Goal: Task Accomplishment & Management: Manage account settings

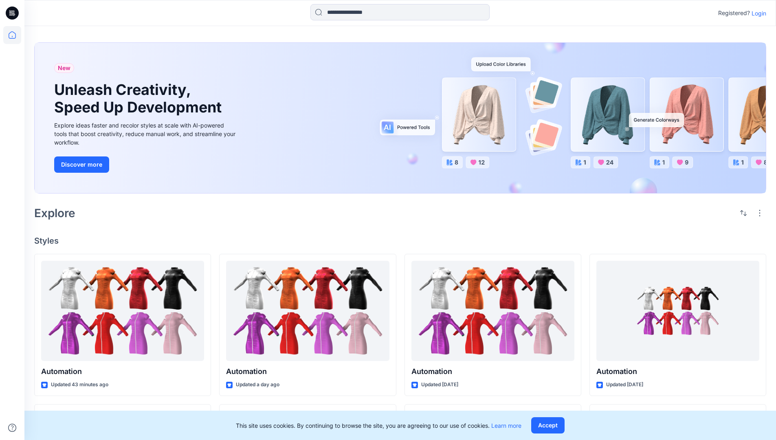
click at [757, 13] on p "Login" at bounding box center [758, 13] width 15 height 9
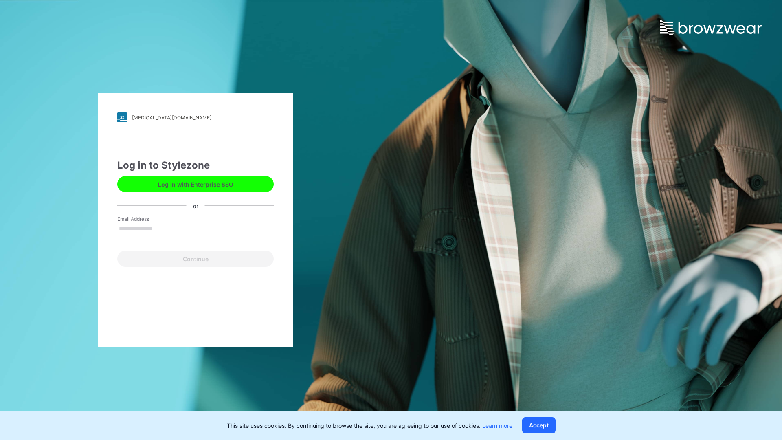
click at [161, 228] on input "Email Address" at bounding box center [195, 229] width 156 height 12
type input "**********"
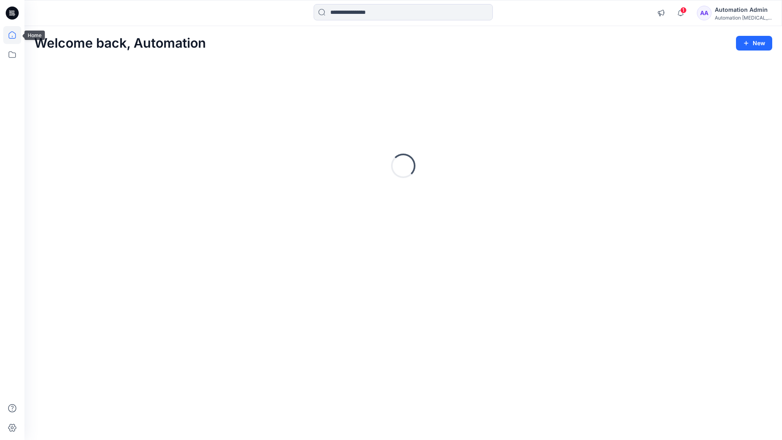
click at [15, 35] on icon at bounding box center [12, 34] width 7 height 7
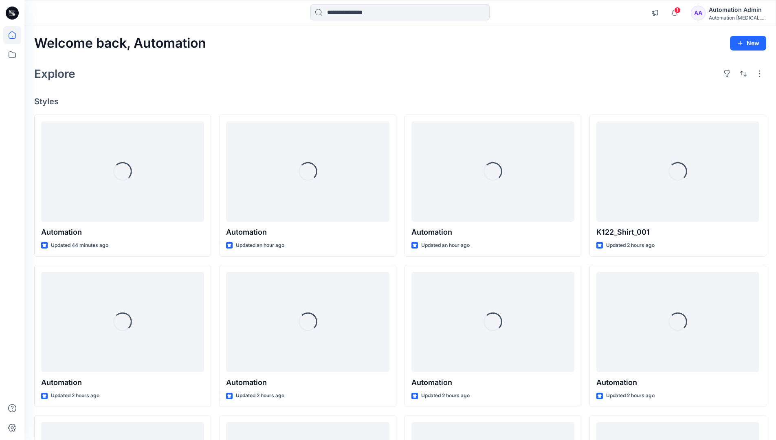
click at [719, 13] on div "Automation Admin" at bounding box center [737, 10] width 57 height 10
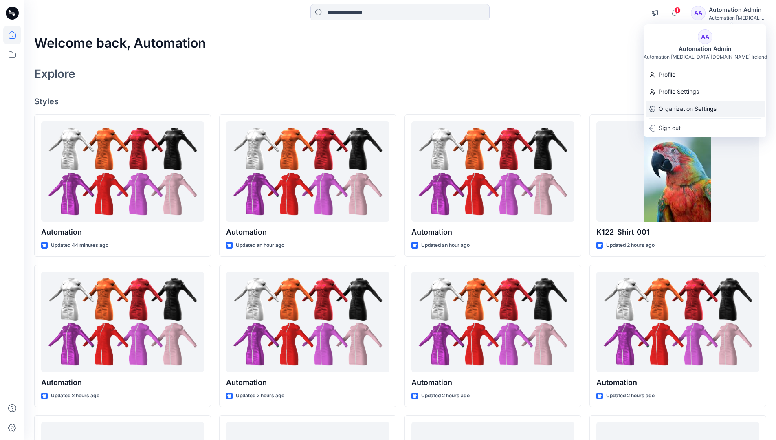
click at [679, 108] on p "Organization Settings" at bounding box center [687, 108] width 58 height 15
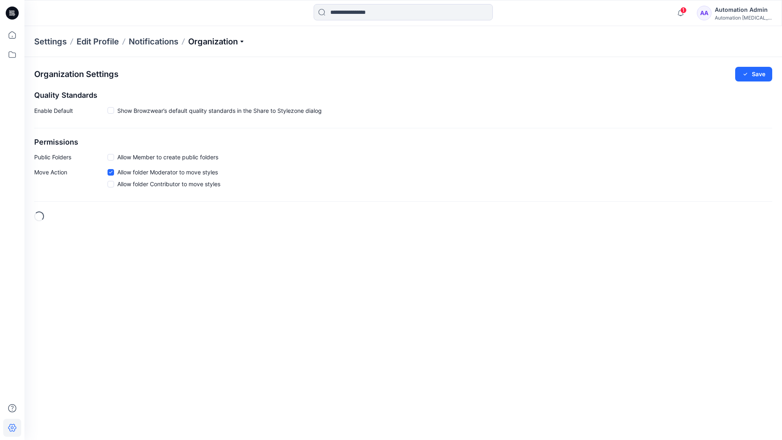
click at [244, 42] on p "Organization" at bounding box center [216, 41] width 57 height 11
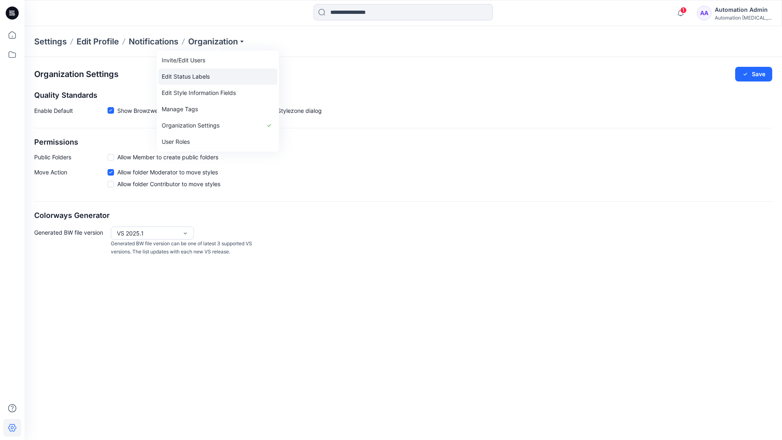
click at [200, 74] on link "Edit Status Labels" at bounding box center [217, 76] width 119 height 16
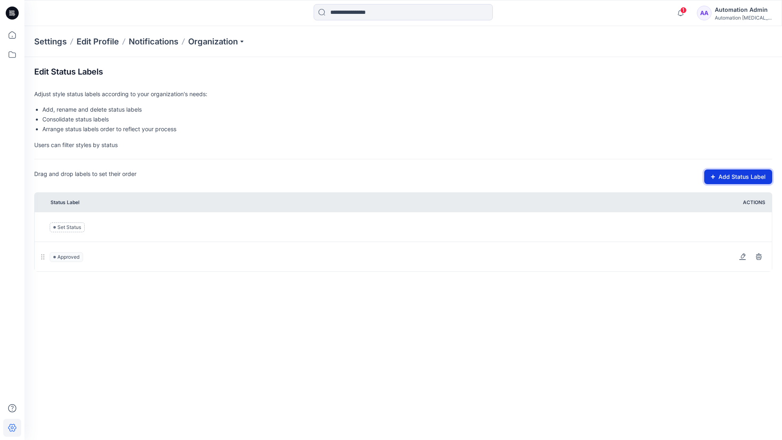
click at [717, 179] on button "Add Status Label" at bounding box center [738, 176] width 68 height 15
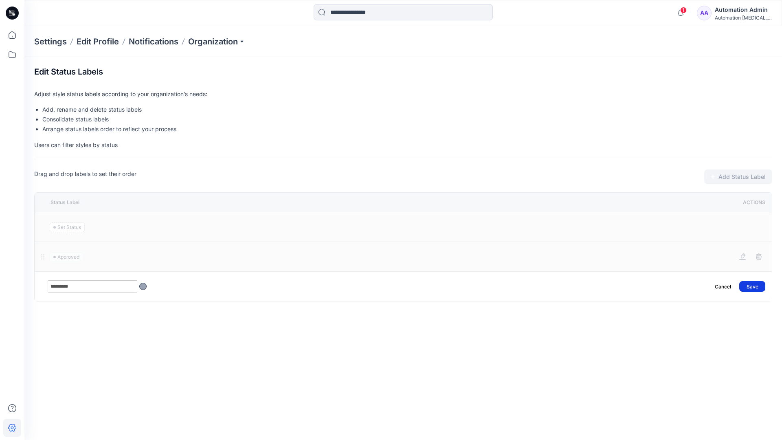
type input "*********"
click at [757, 283] on button "Save" at bounding box center [752, 286] width 26 height 11
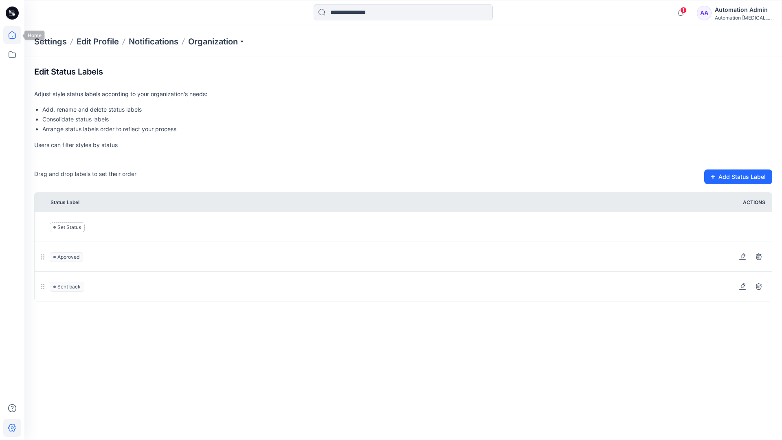
click at [12, 34] on icon at bounding box center [12, 35] width 18 height 18
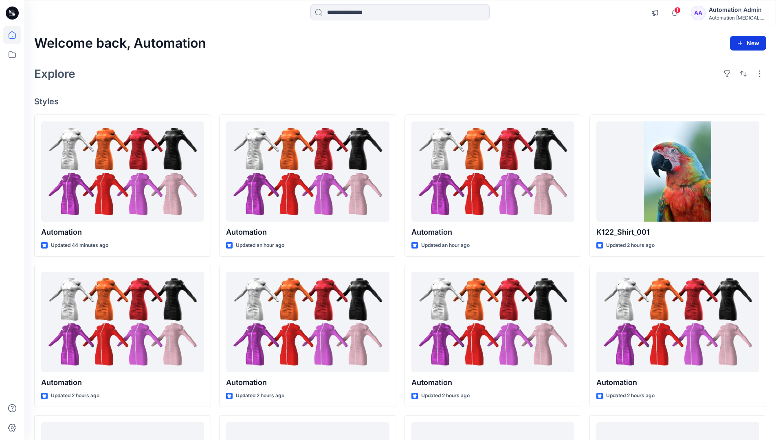
click at [741, 39] on button "New" at bounding box center [748, 43] width 36 height 15
click at [722, 63] on p "New Style" at bounding box center [722, 64] width 27 height 10
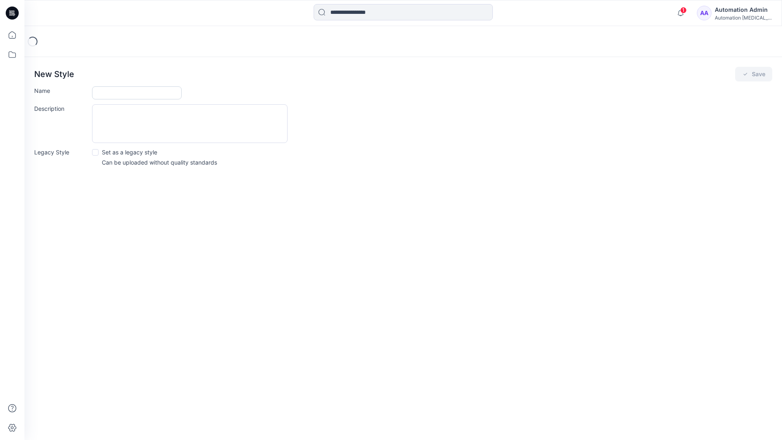
click at [111, 95] on input "Name" at bounding box center [137, 92] width 90 height 13
type input "**********"
click at [755, 74] on button "Save" at bounding box center [753, 74] width 37 height 15
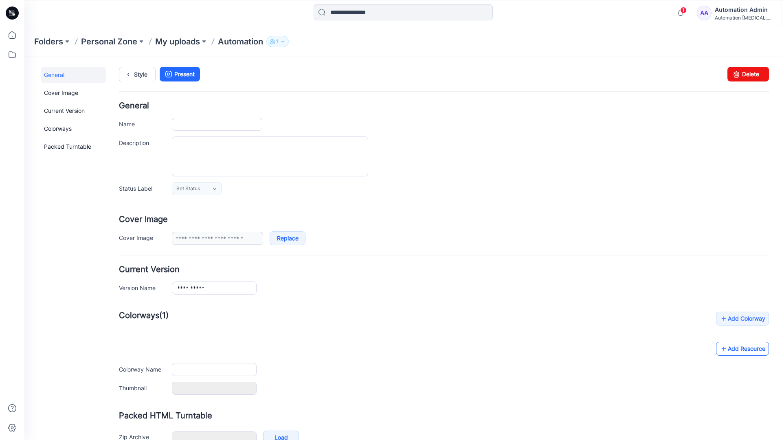
click at [749, 351] on link "Add Resource" at bounding box center [742, 349] width 53 height 14
type input "**********"
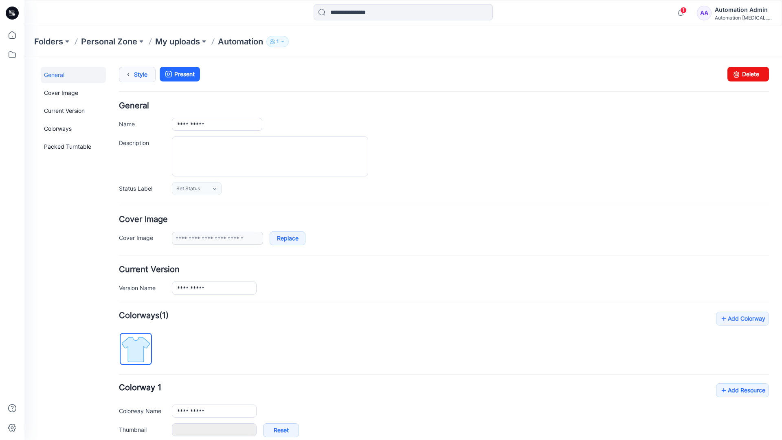
click at [138, 73] on link "Style" at bounding box center [137, 74] width 37 height 15
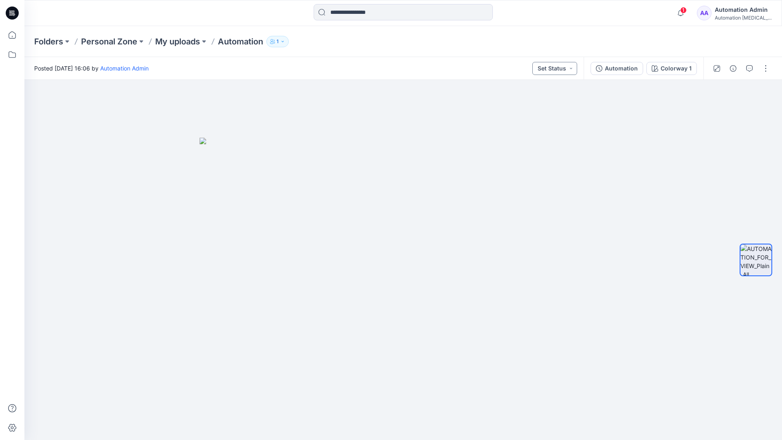
click at [564, 68] on button "Set Status" at bounding box center [554, 68] width 45 height 13
click at [565, 67] on button "Set Status" at bounding box center [554, 68] width 45 height 13
click at [535, 103] on p "Approved" at bounding box center [535, 106] width 26 height 11
click at [563, 66] on button "Approved" at bounding box center [555, 68] width 44 height 13
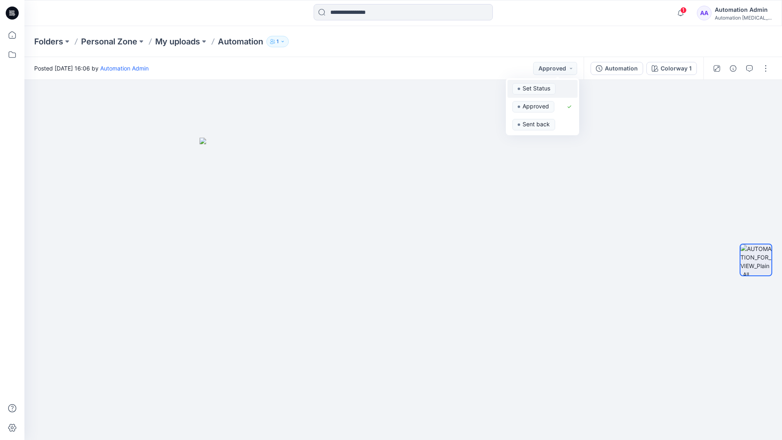
click at [554, 84] on span "Set Status" at bounding box center [533, 88] width 43 height 11
click at [624, 71] on div "Automation" at bounding box center [621, 68] width 33 height 9
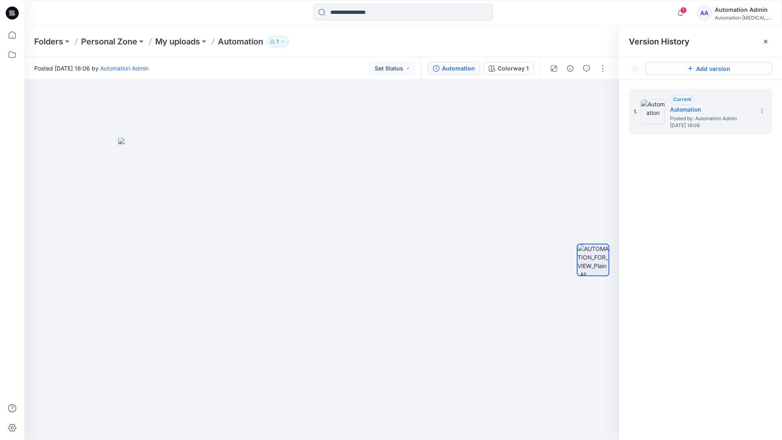
click at [700, 69] on button "Add version" at bounding box center [708, 68] width 127 height 13
click at [760, 111] on icon at bounding box center [762, 110] width 7 height 7
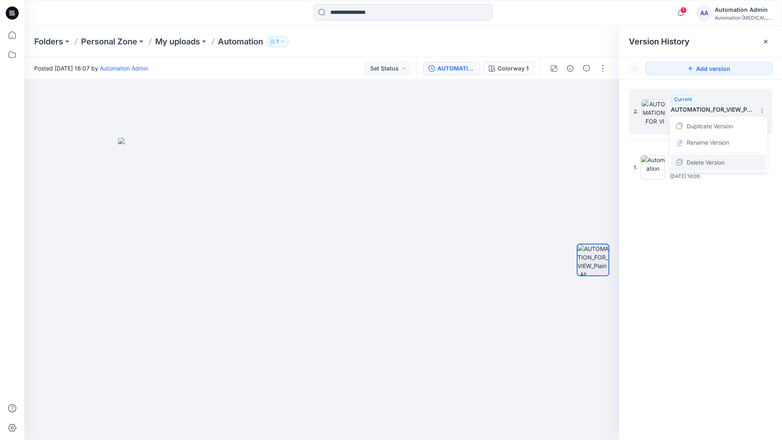
click at [714, 161] on span "Delete Version" at bounding box center [706, 163] width 38 height 10
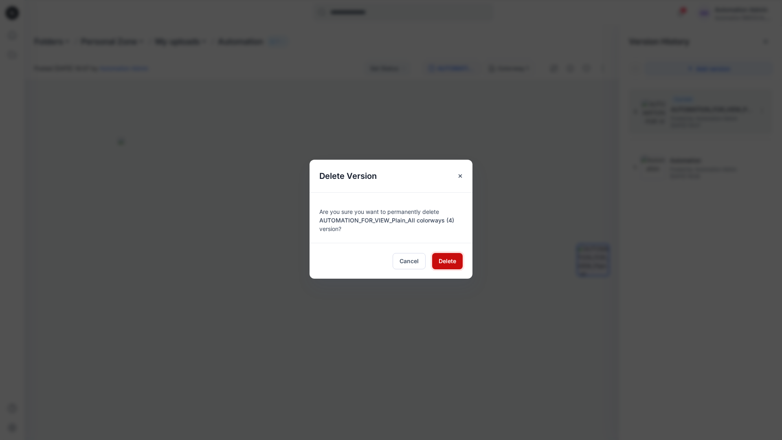
click at [447, 260] on span "Delete" at bounding box center [448, 261] width 18 height 9
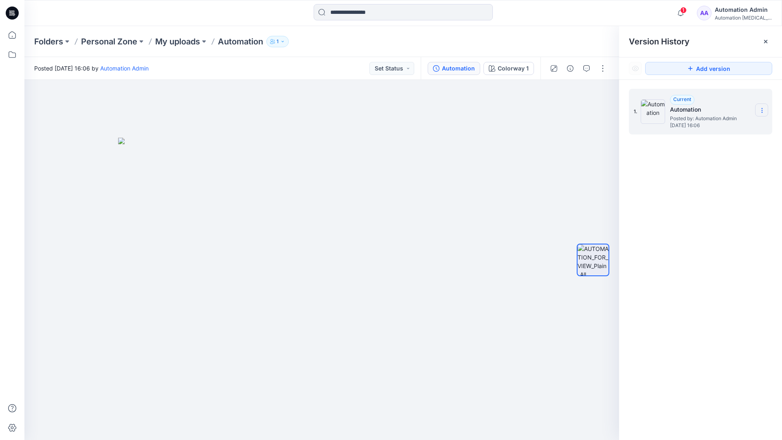
click at [760, 111] on icon at bounding box center [762, 110] width 7 height 7
click at [602, 66] on button "button" at bounding box center [602, 68] width 13 height 13
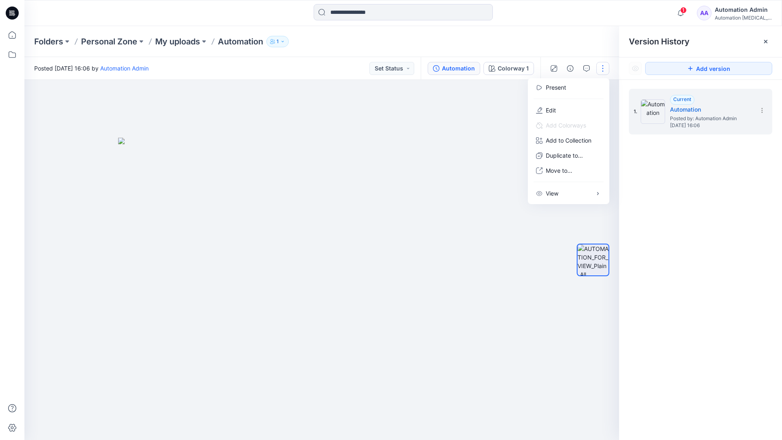
click at [603, 68] on button "button" at bounding box center [602, 68] width 13 height 13
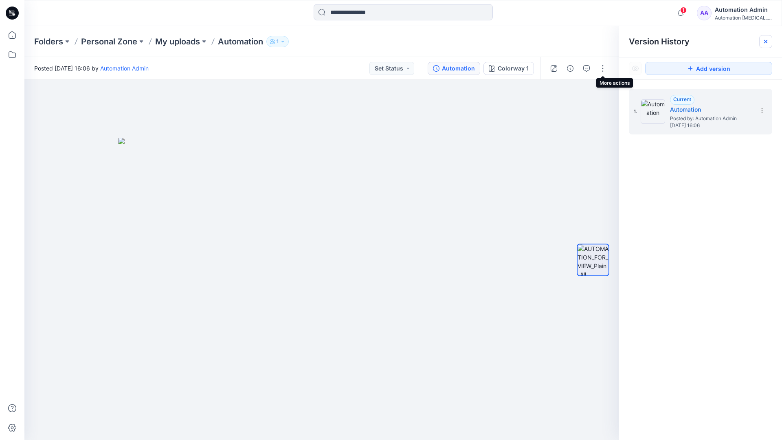
click at [767, 43] on icon at bounding box center [765, 41] width 3 height 3
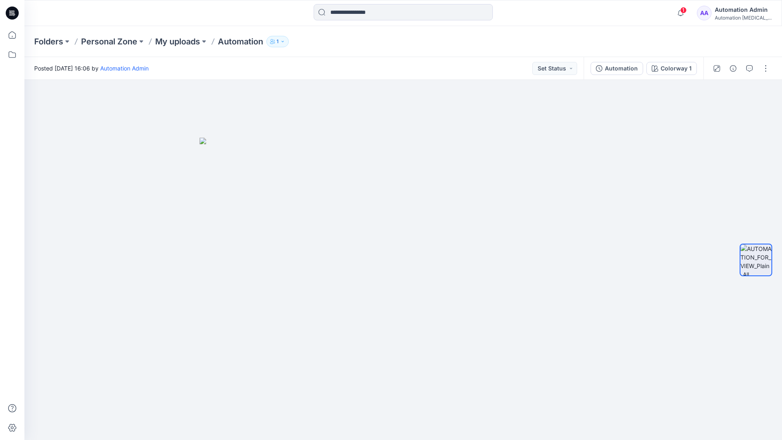
click at [734, 15] on div "Automation testim..." at bounding box center [743, 18] width 57 height 6
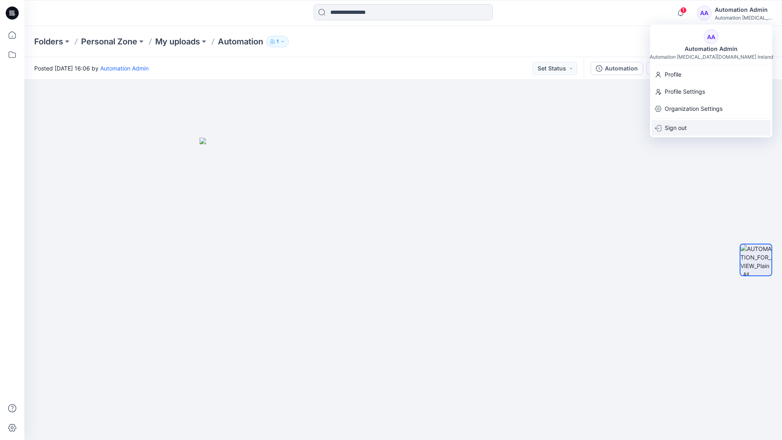
click at [686, 127] on p "Sign out" at bounding box center [676, 127] width 22 height 15
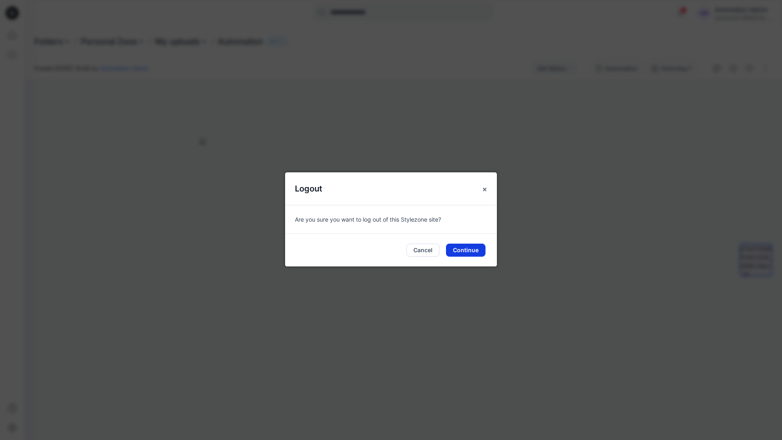
click at [467, 248] on button "Continue" at bounding box center [466, 250] width 40 height 13
